Goal: Check status: Check status

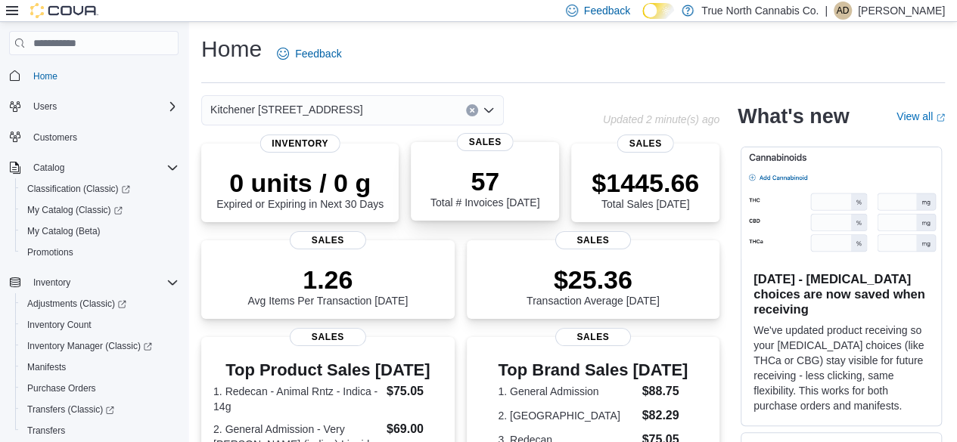
click at [500, 189] on p "57" at bounding box center [484, 181] width 109 height 30
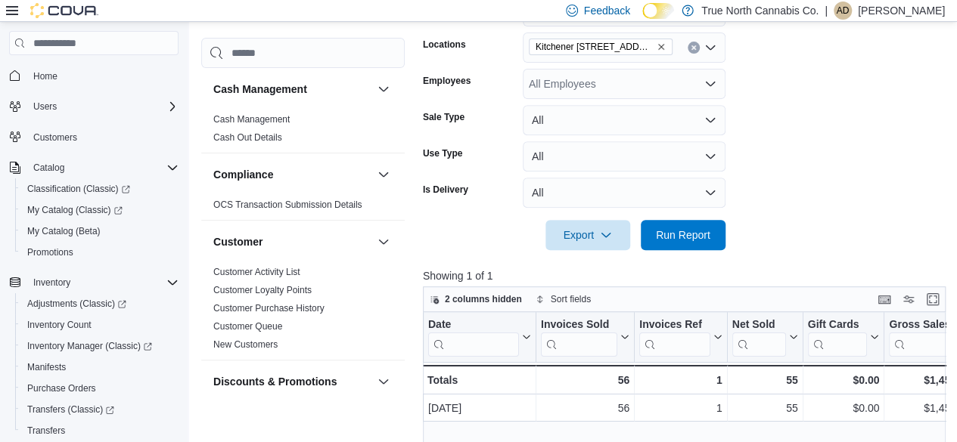
scroll to position [262, 0]
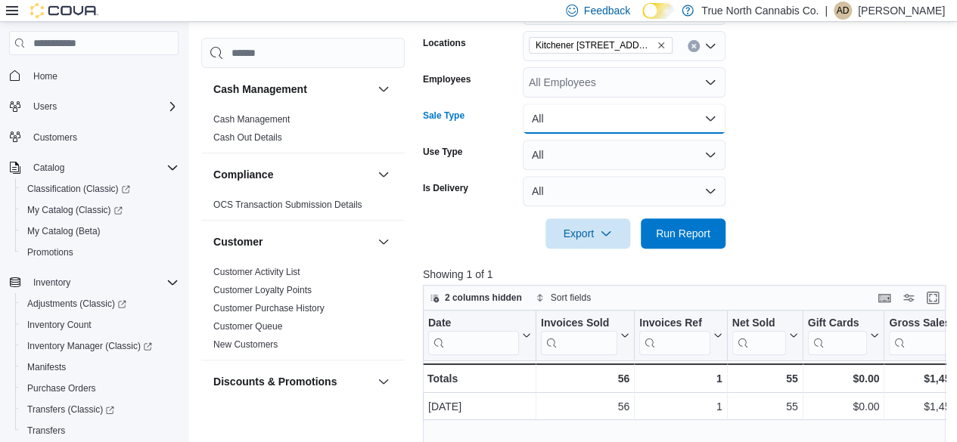
click at [714, 117] on button "All" at bounding box center [624, 119] width 203 height 30
click at [924, 135] on form "Date Range Today Locations Kitchener 1 Queen St Employees All Employees Sale Ty…" at bounding box center [687, 113] width 528 height 272
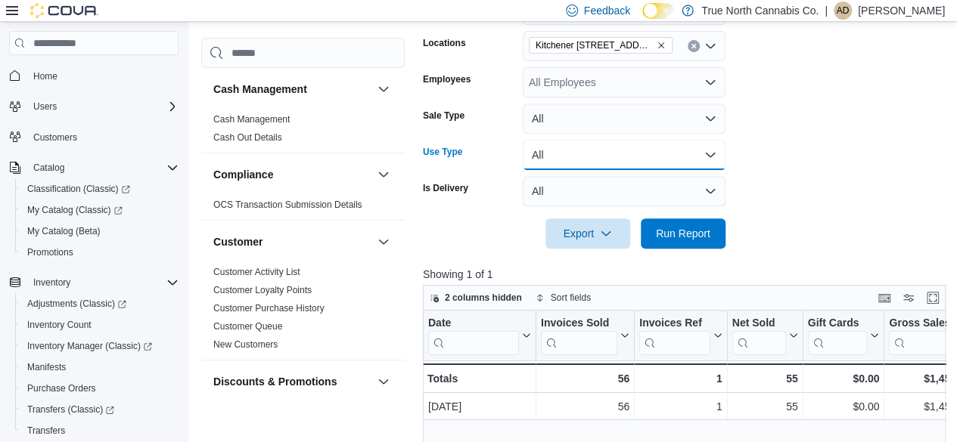
click at [711, 151] on button "All" at bounding box center [624, 155] width 203 height 30
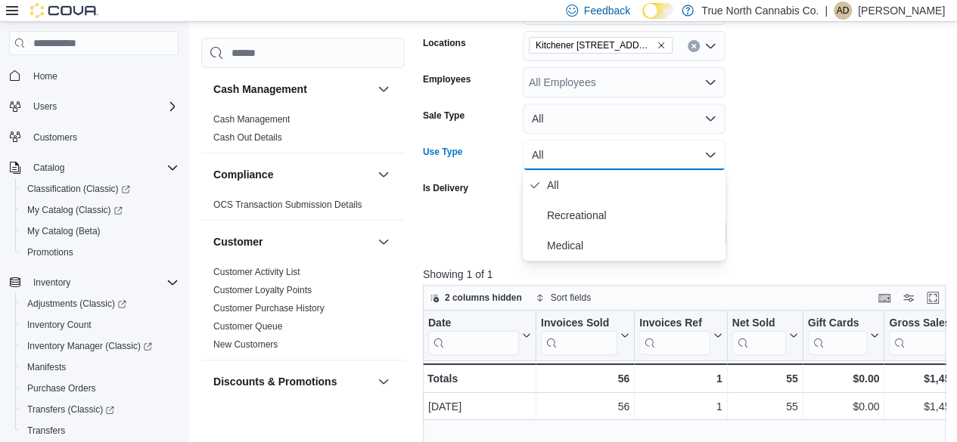
click at [711, 151] on button "All" at bounding box center [624, 155] width 203 height 30
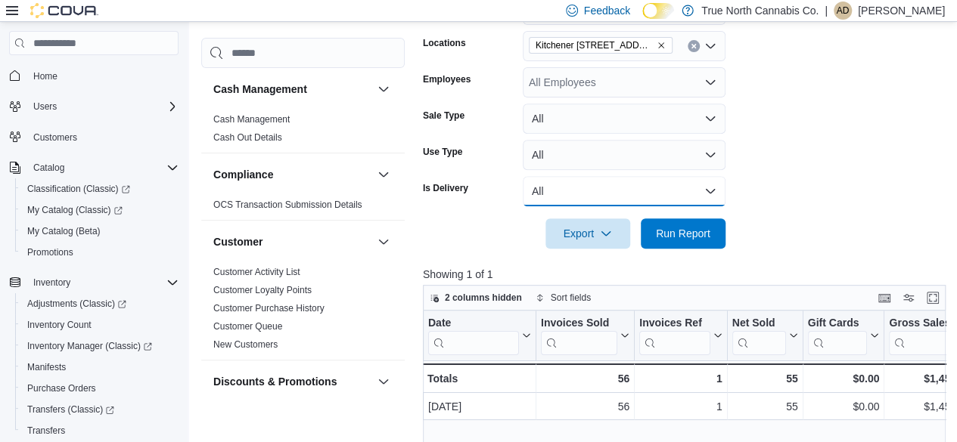
click at [710, 187] on button "All" at bounding box center [624, 191] width 203 height 30
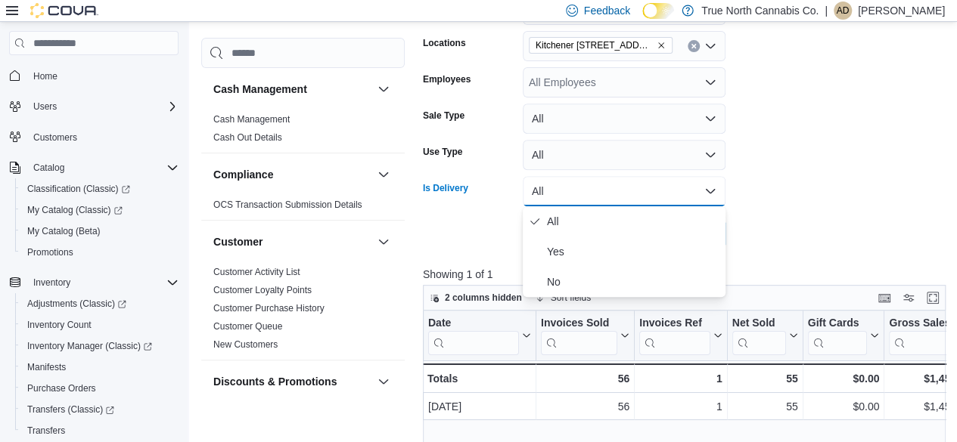
click at [710, 187] on button "All" at bounding box center [624, 191] width 203 height 30
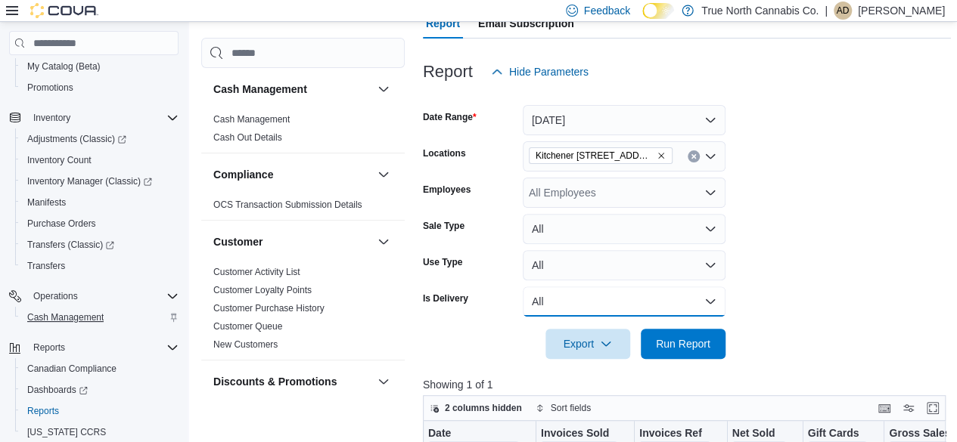
scroll to position [225, 0]
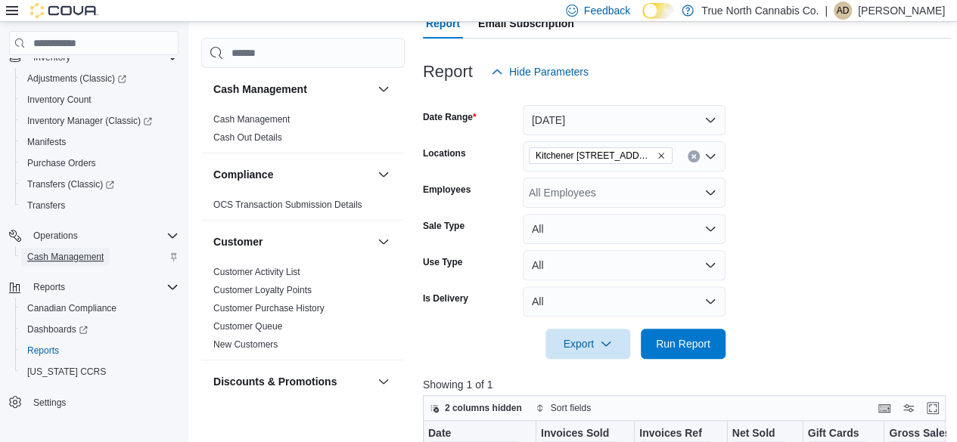
click at [83, 255] on span "Cash Management" at bounding box center [65, 257] width 76 height 12
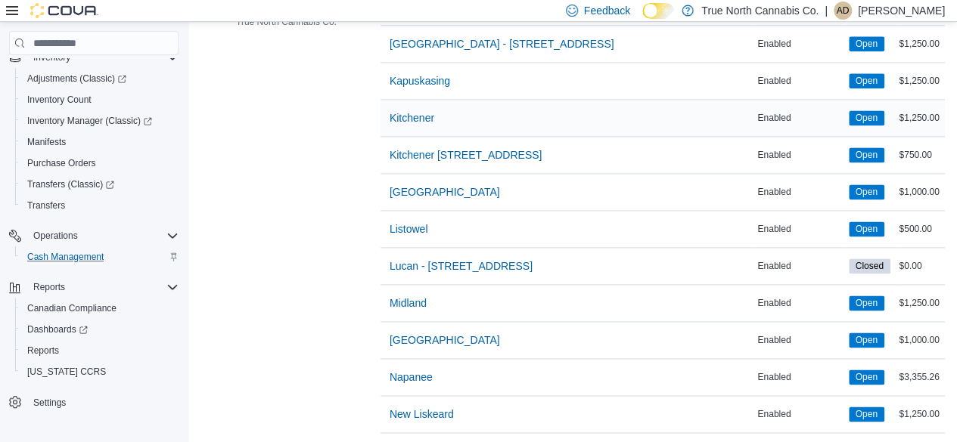
scroll to position [983, 0]
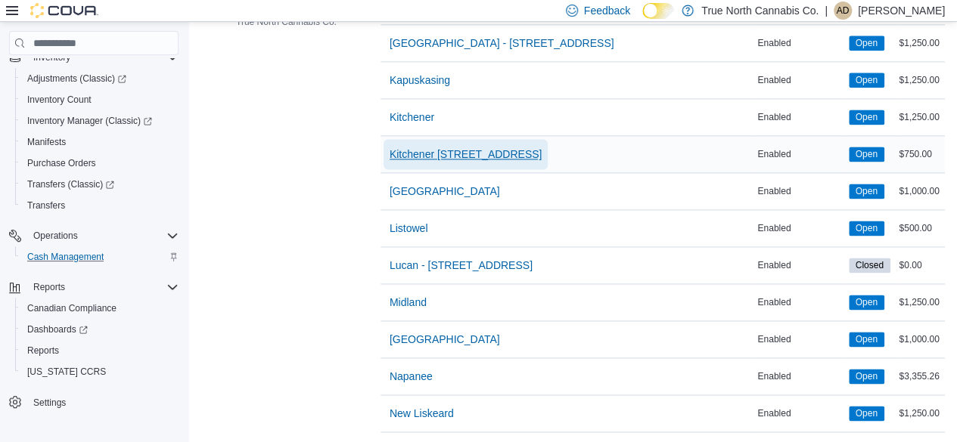
click at [448, 147] on span "Kitchener [STREET_ADDRESS]" at bounding box center [465, 154] width 153 height 15
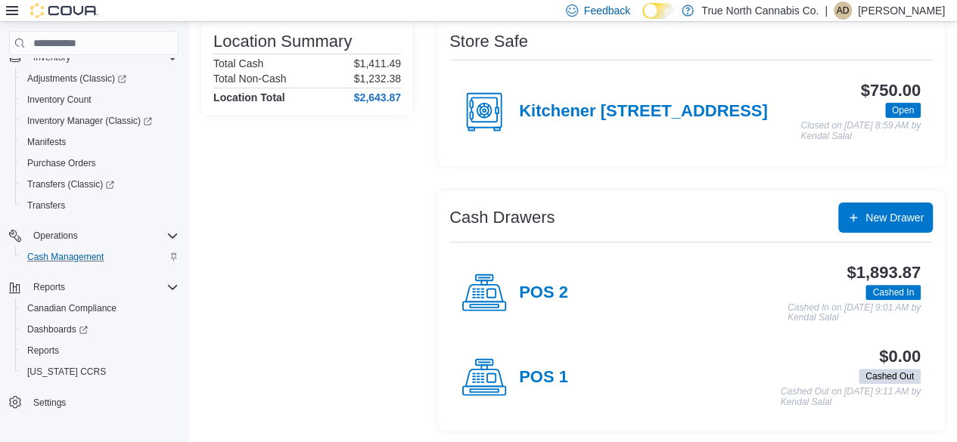
scroll to position [126, 0]
click at [550, 293] on h4 "POS 2" at bounding box center [543, 294] width 49 height 20
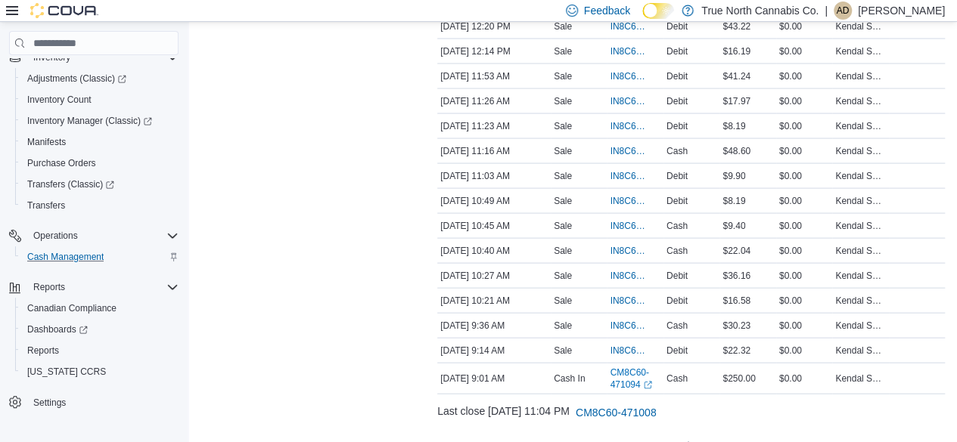
scroll to position [1494, 0]
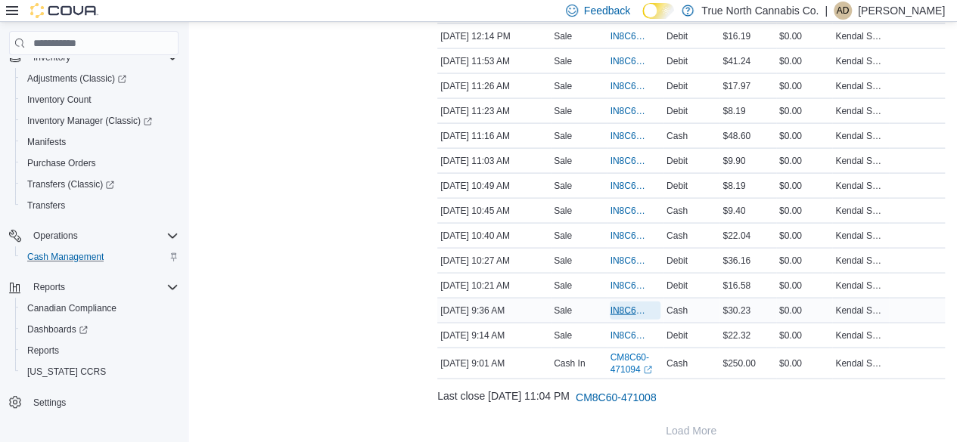
click at [633, 305] on span "IN8C60-5264555" at bounding box center [626, 311] width 35 height 12
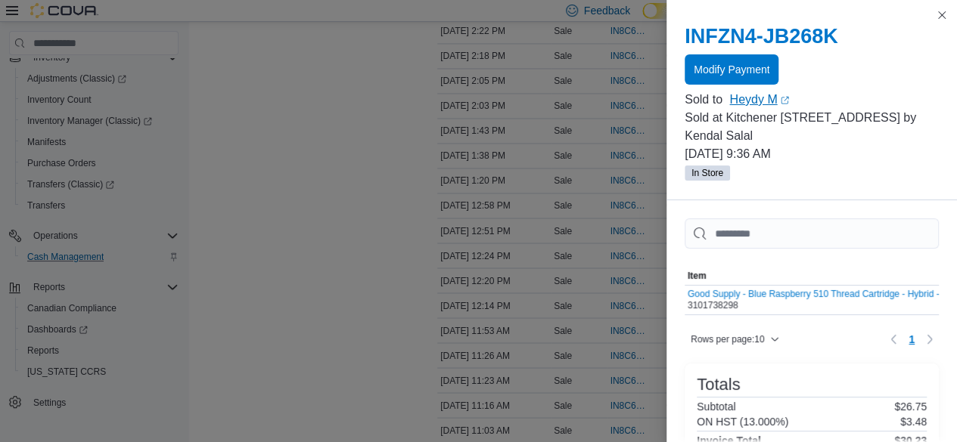
scroll to position [1192, 0]
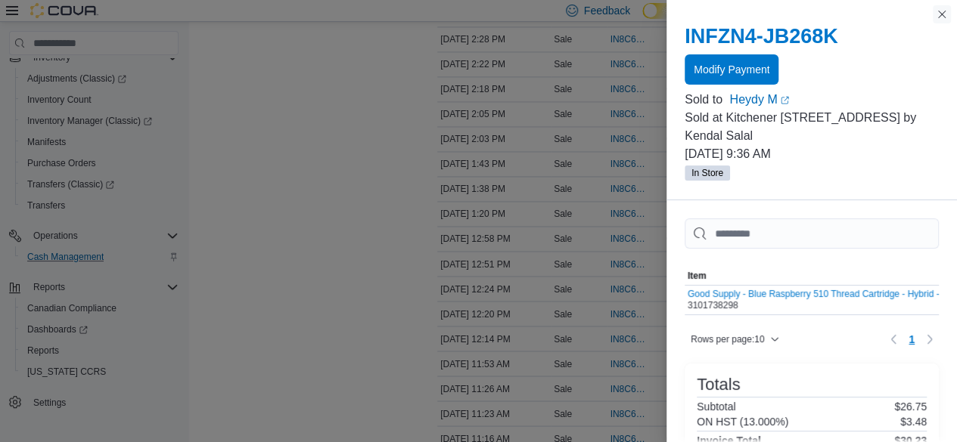
click at [939, 13] on button "Close this dialog" at bounding box center [941, 14] width 18 height 18
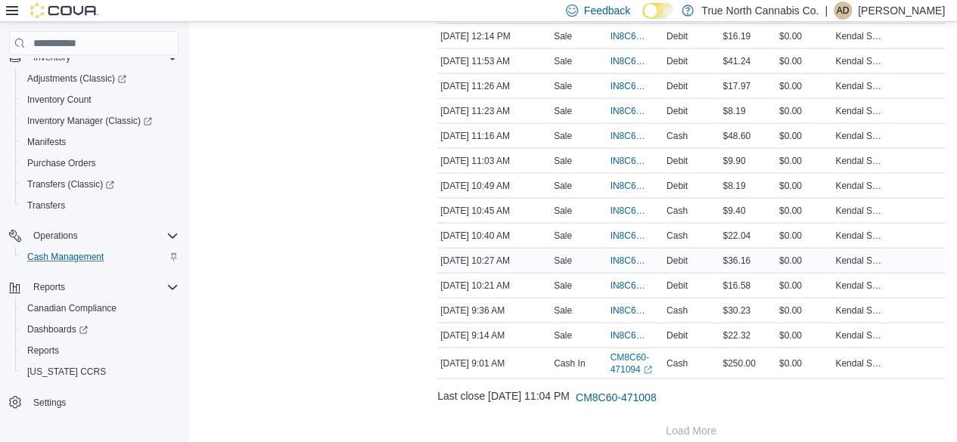
scroll to position [1419, 0]
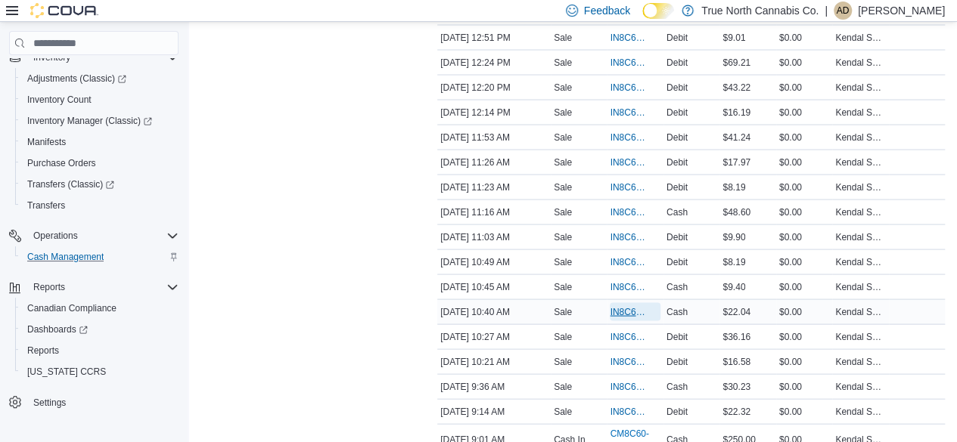
click at [631, 305] on span "IN8C60-5264812" at bounding box center [626, 311] width 35 height 12
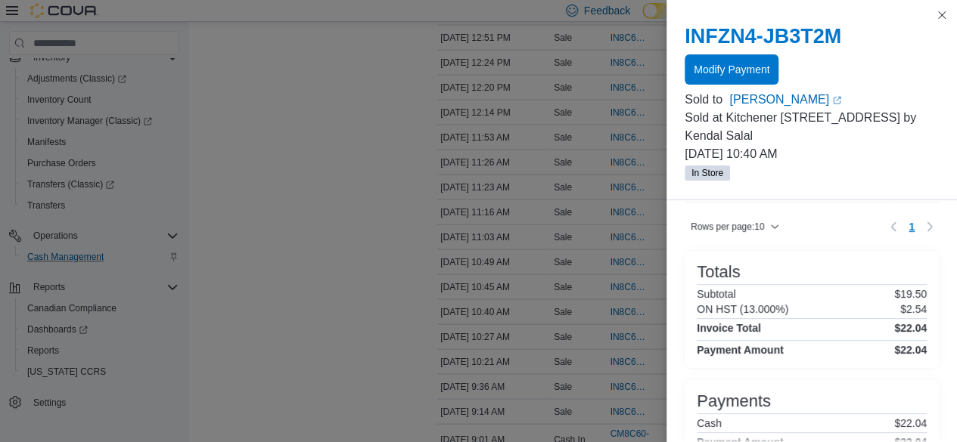
scroll to position [175, 0]
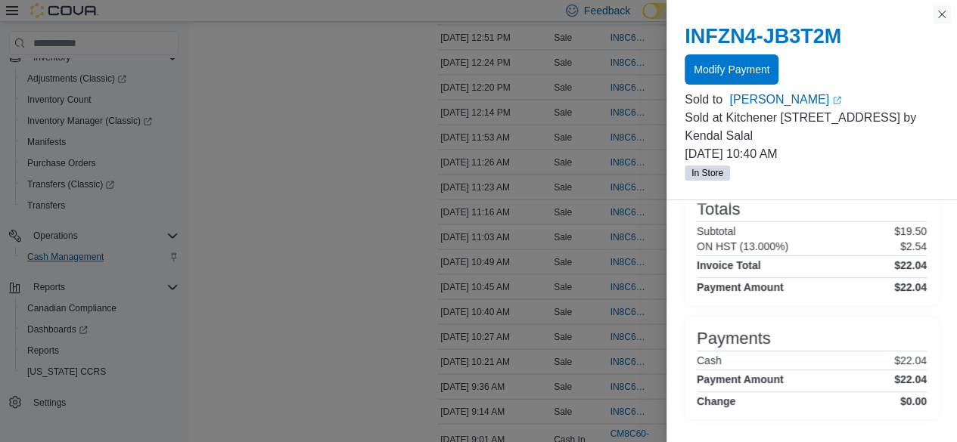
click at [943, 11] on button "Close this dialog" at bounding box center [941, 14] width 18 height 18
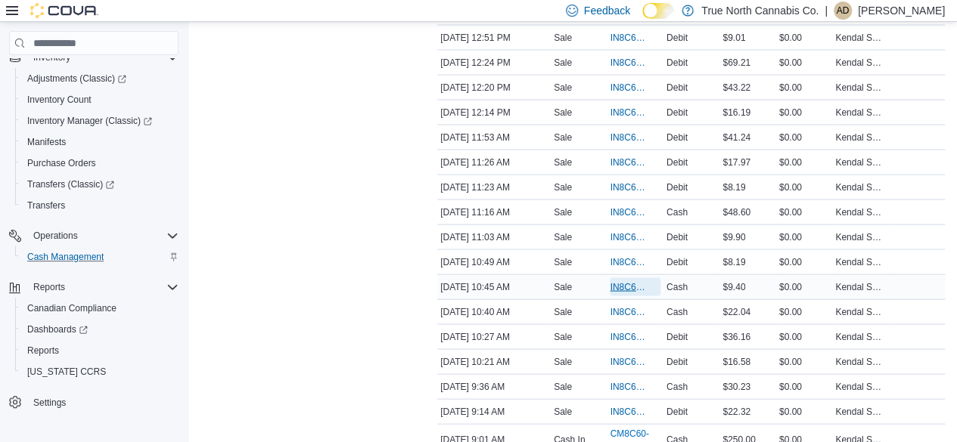
click at [625, 281] on span "IN8C60-5264830" at bounding box center [626, 287] width 35 height 12
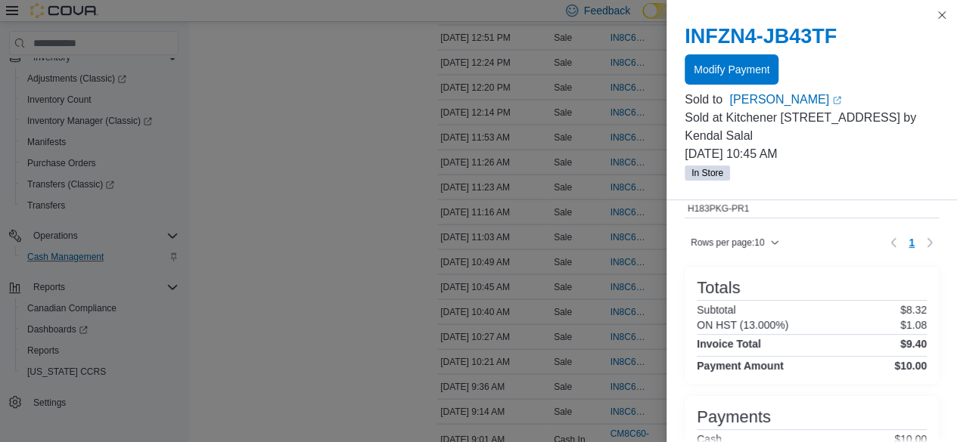
scroll to position [212, 0]
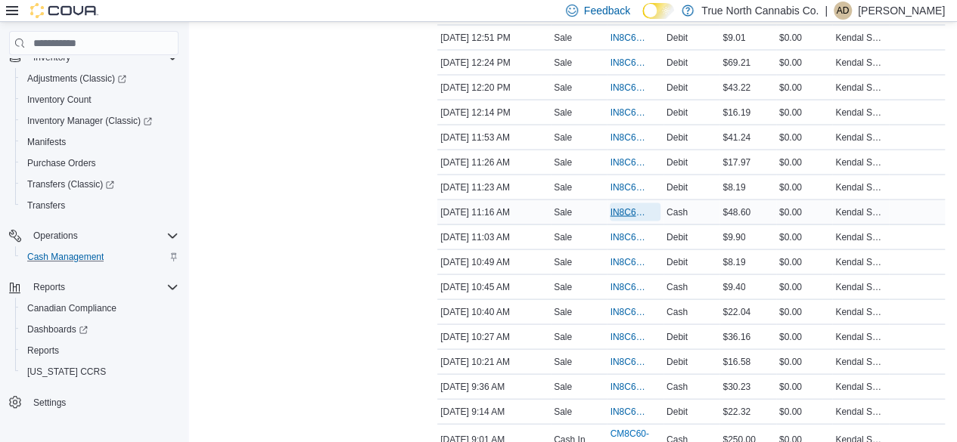
click at [629, 206] on span "IN8C60-5264997" at bounding box center [626, 212] width 35 height 12
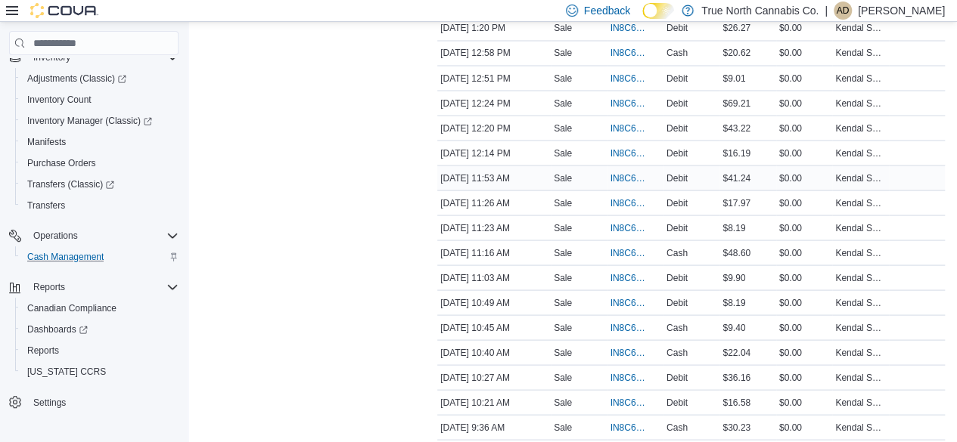
scroll to position [1343, 0]
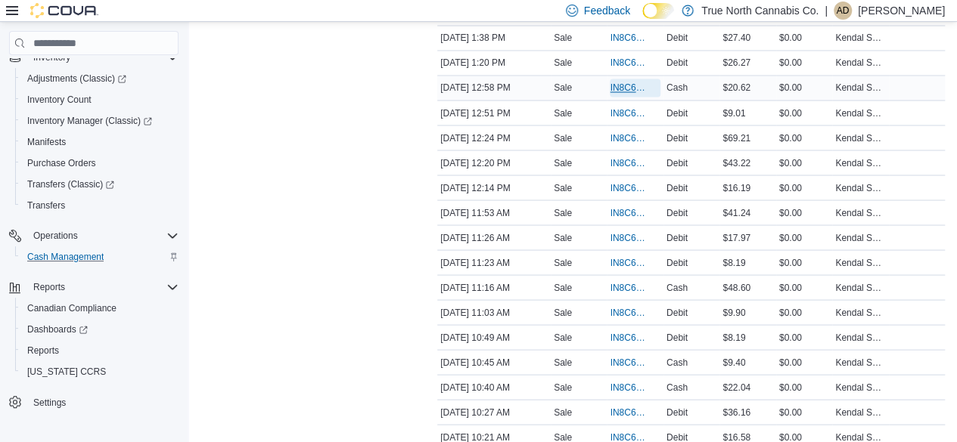
click at [628, 82] on span "IN8C60-5265574" at bounding box center [626, 88] width 35 height 12
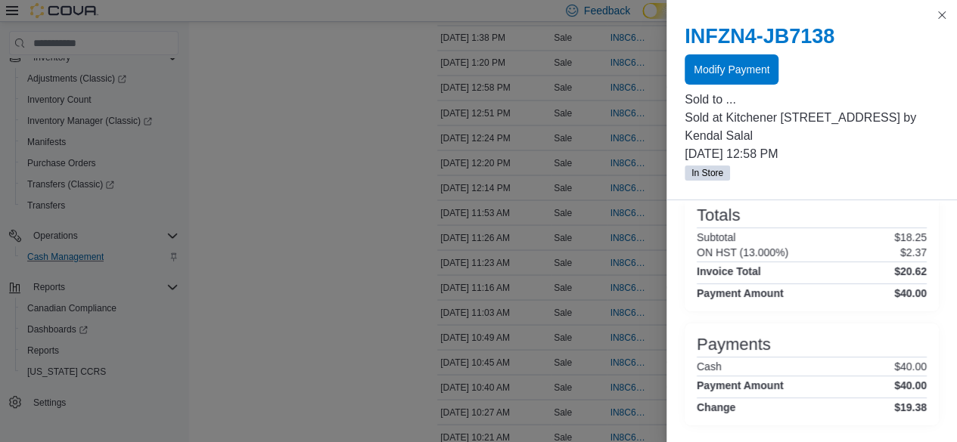
scroll to position [175, 0]
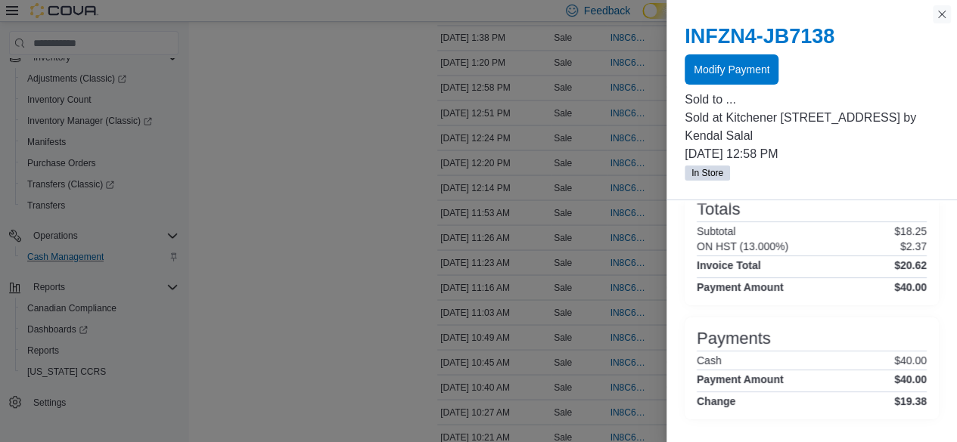
click at [942, 12] on button "Close this dialog" at bounding box center [941, 14] width 18 height 18
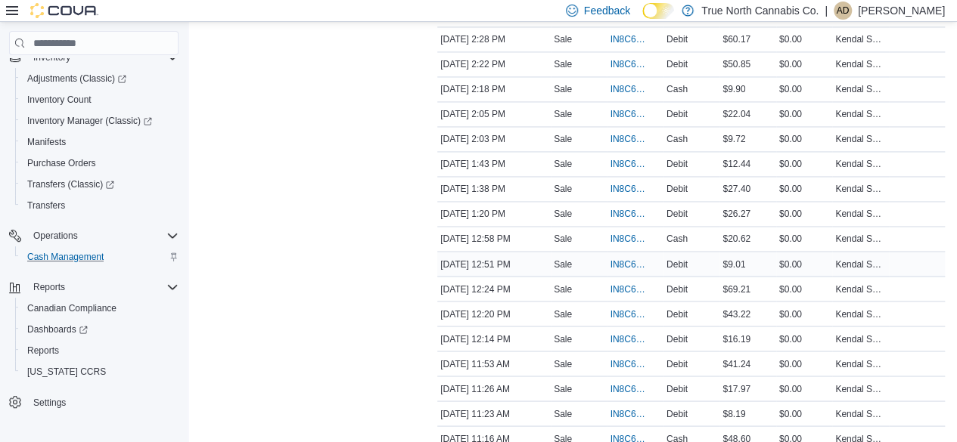
scroll to position [1116, 0]
click at [633, 209] on span "IN8C60-5265943" at bounding box center [626, 215] width 35 height 12
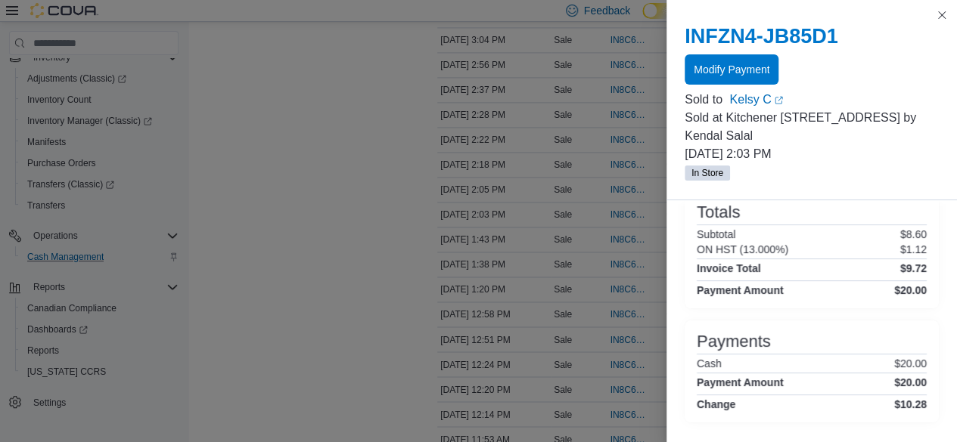
scroll to position [175, 0]
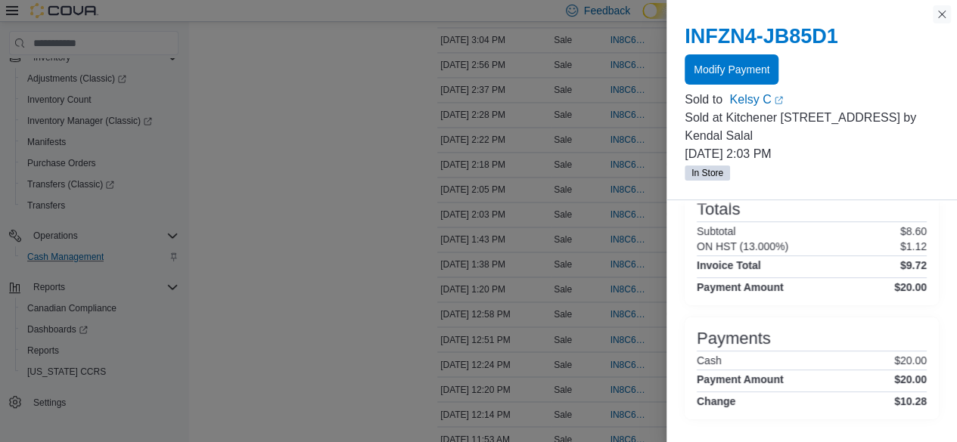
click at [938, 14] on button "Close this dialog" at bounding box center [941, 14] width 18 height 18
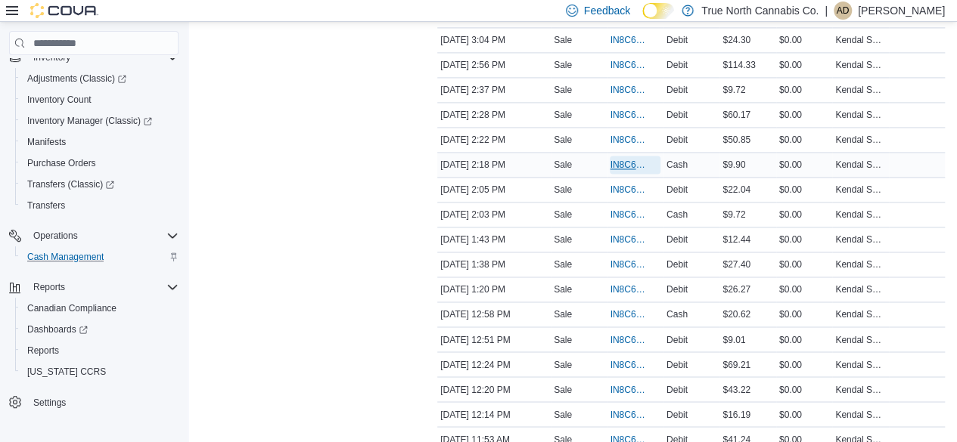
click at [631, 159] on span "IN8C60-5266048" at bounding box center [626, 165] width 35 height 12
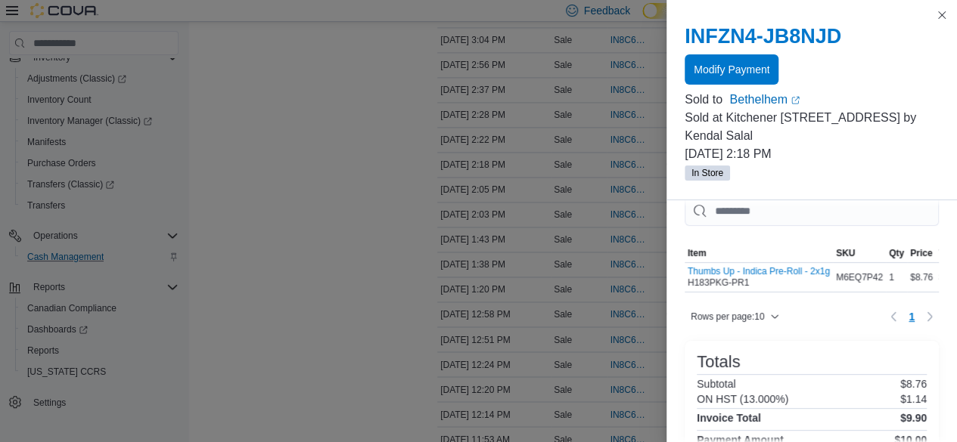
scroll to position [0, 0]
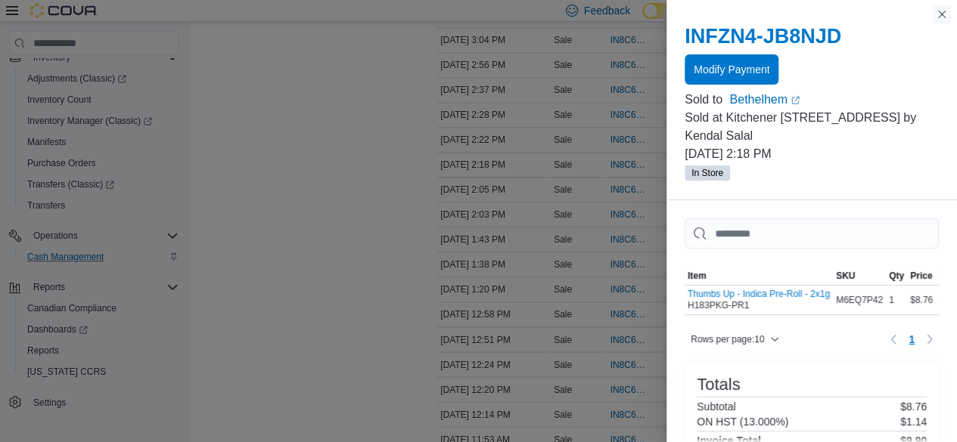
click at [946, 14] on button "Close this dialog" at bounding box center [941, 14] width 18 height 18
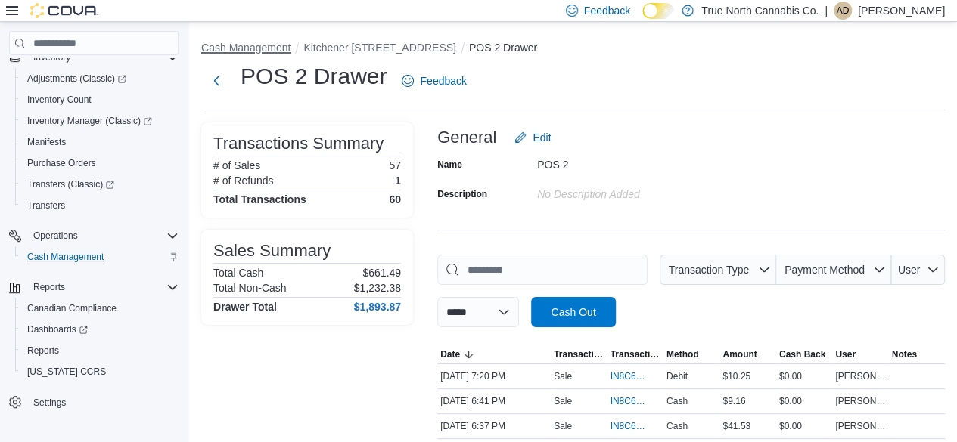
click at [258, 45] on button "Cash Management" at bounding box center [245, 48] width 89 height 12
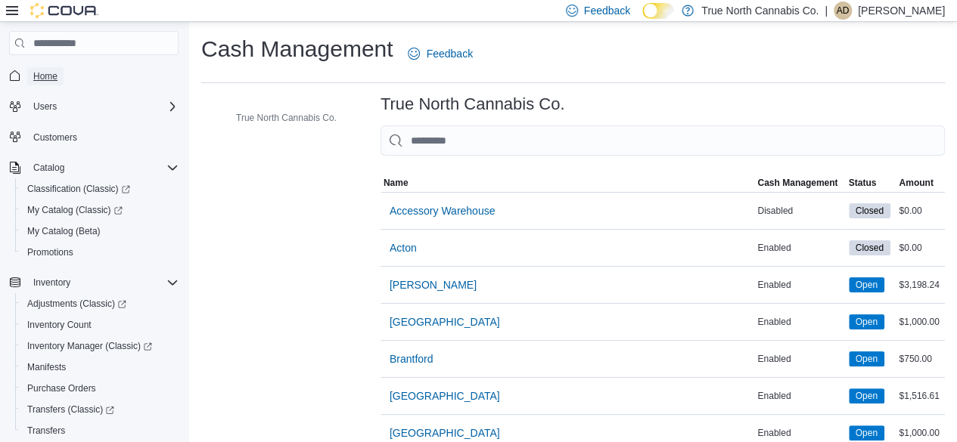
click at [51, 71] on span "Home" at bounding box center [45, 76] width 24 height 12
